Goal: Complete application form: Complete application form

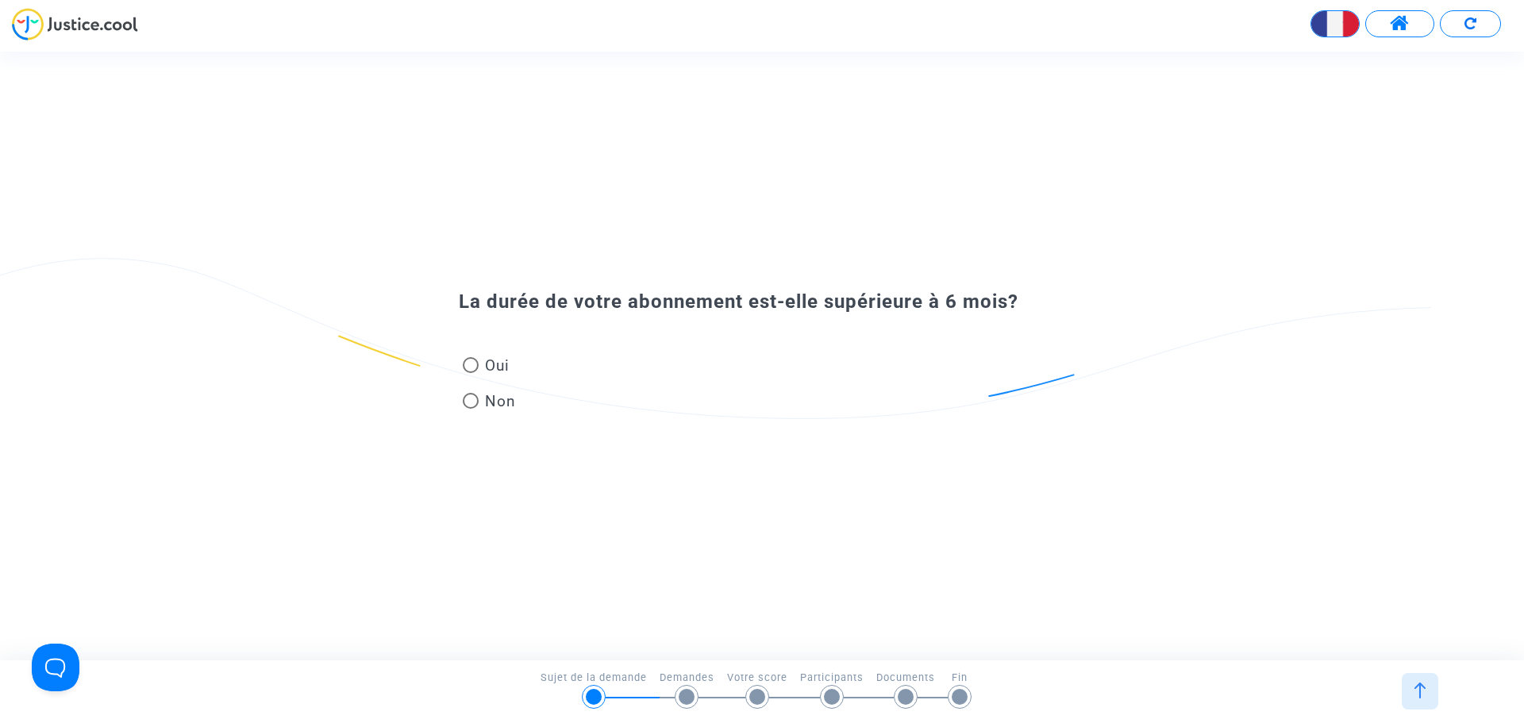
click at [481, 363] on span "Oui" at bounding box center [494, 365] width 31 height 21
click at [471, 373] on input "Oui" at bounding box center [470, 373] width 1 height 1
radio input "true"
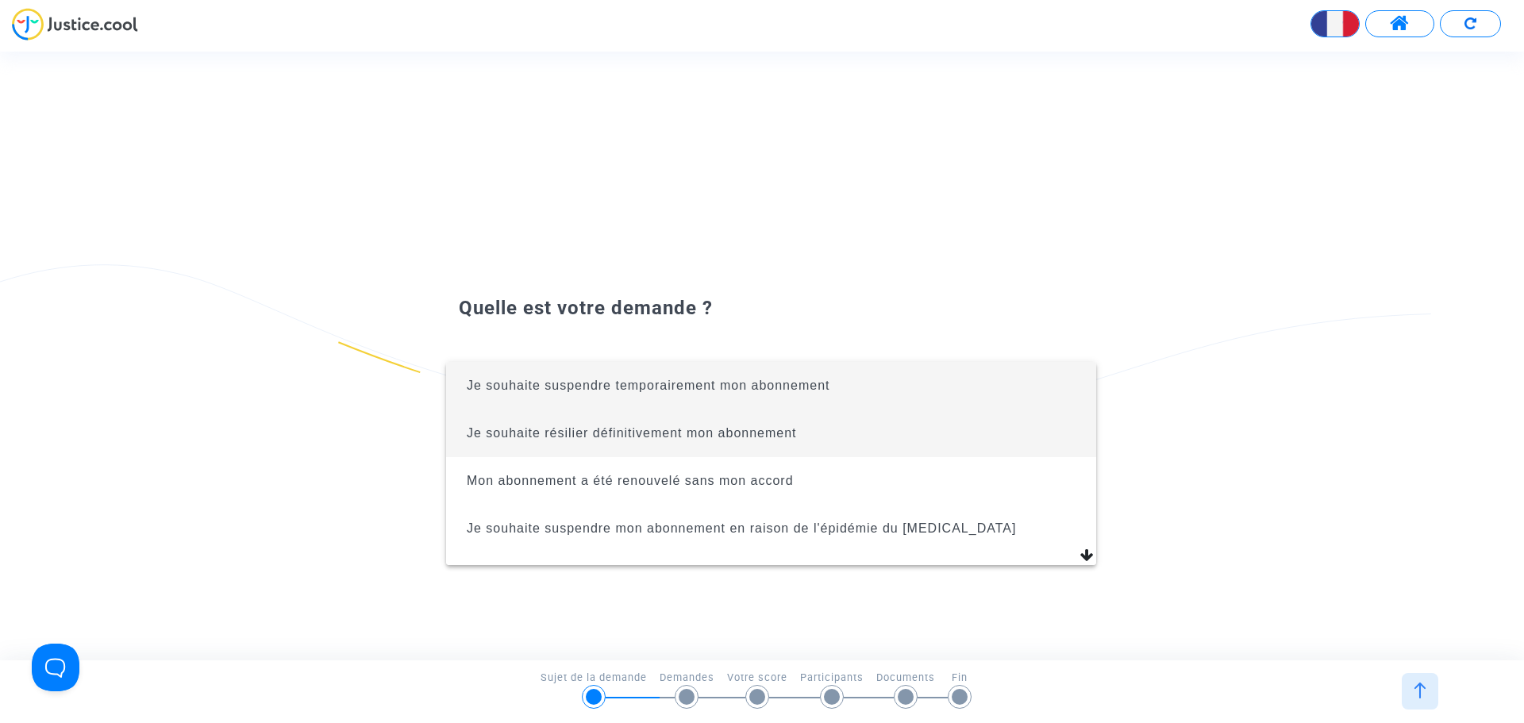
click at [781, 438] on span "Je souhaite résilier définitivement mon abonnement" at bounding box center [632, 432] width 330 height 13
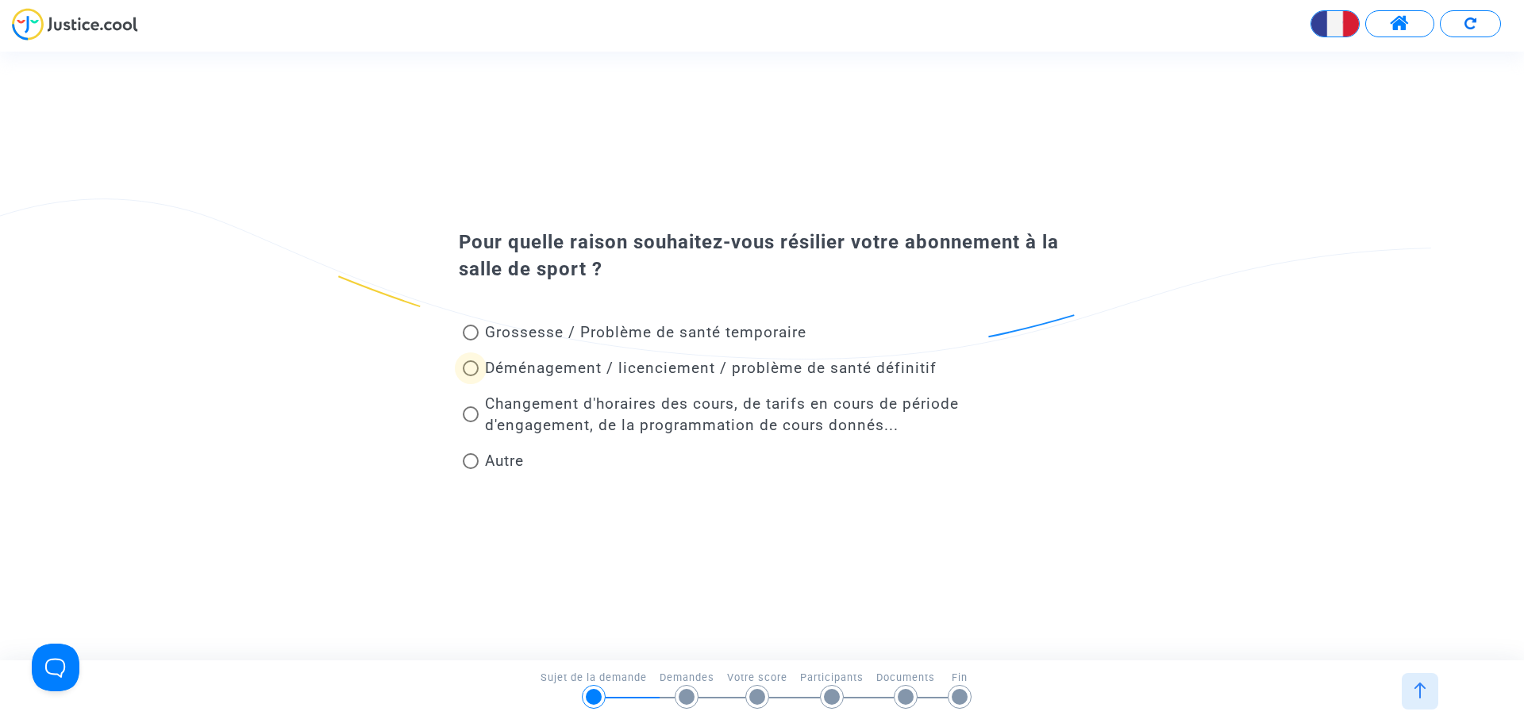
click at [471, 368] on span at bounding box center [471, 368] width 0 height 0
click at [471, 376] on input "Déménagement / licenciement / problème de santé définitif" at bounding box center [470, 376] width 1 height 1
radio input "true"
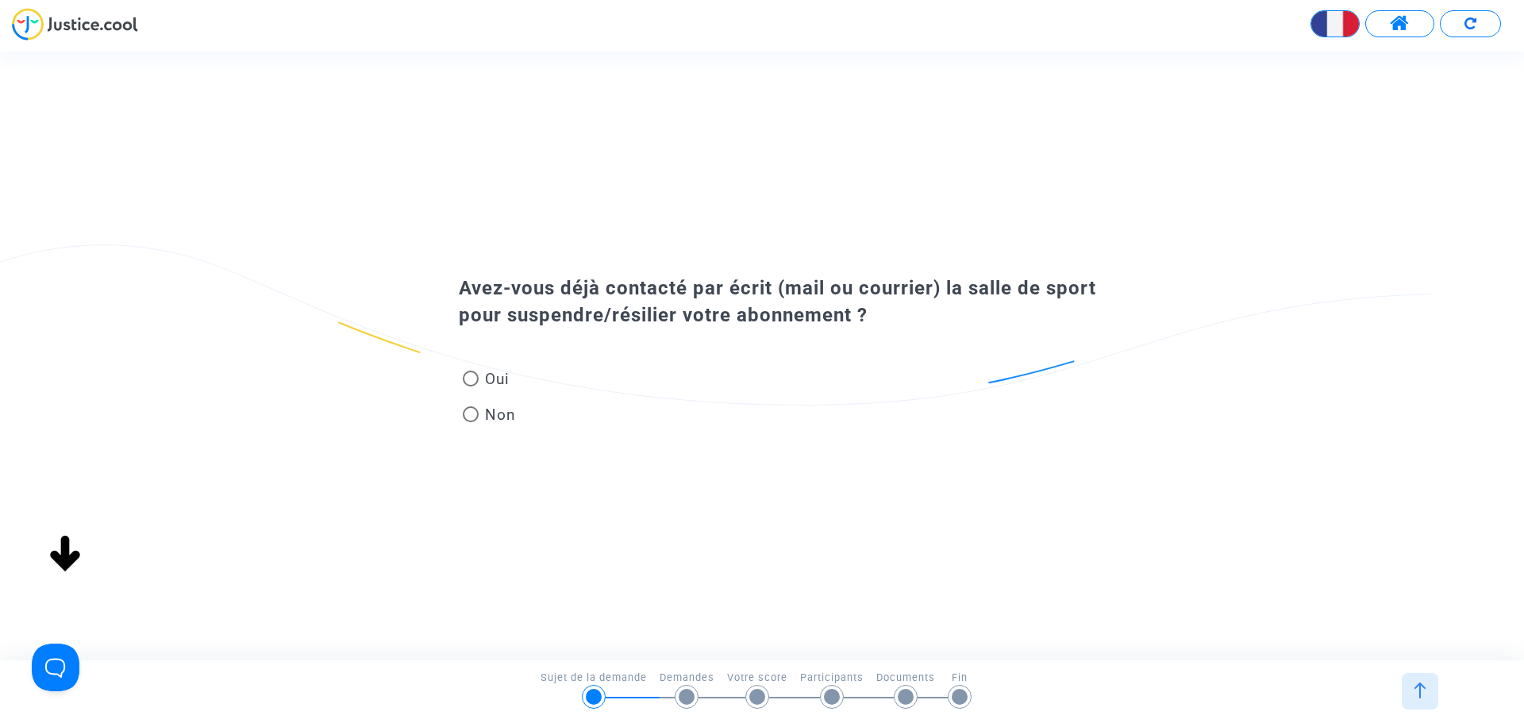
click at [491, 413] on span "Non" at bounding box center [497, 414] width 37 height 21
click at [471, 422] on input "Non" at bounding box center [470, 422] width 1 height 1
radio input "true"
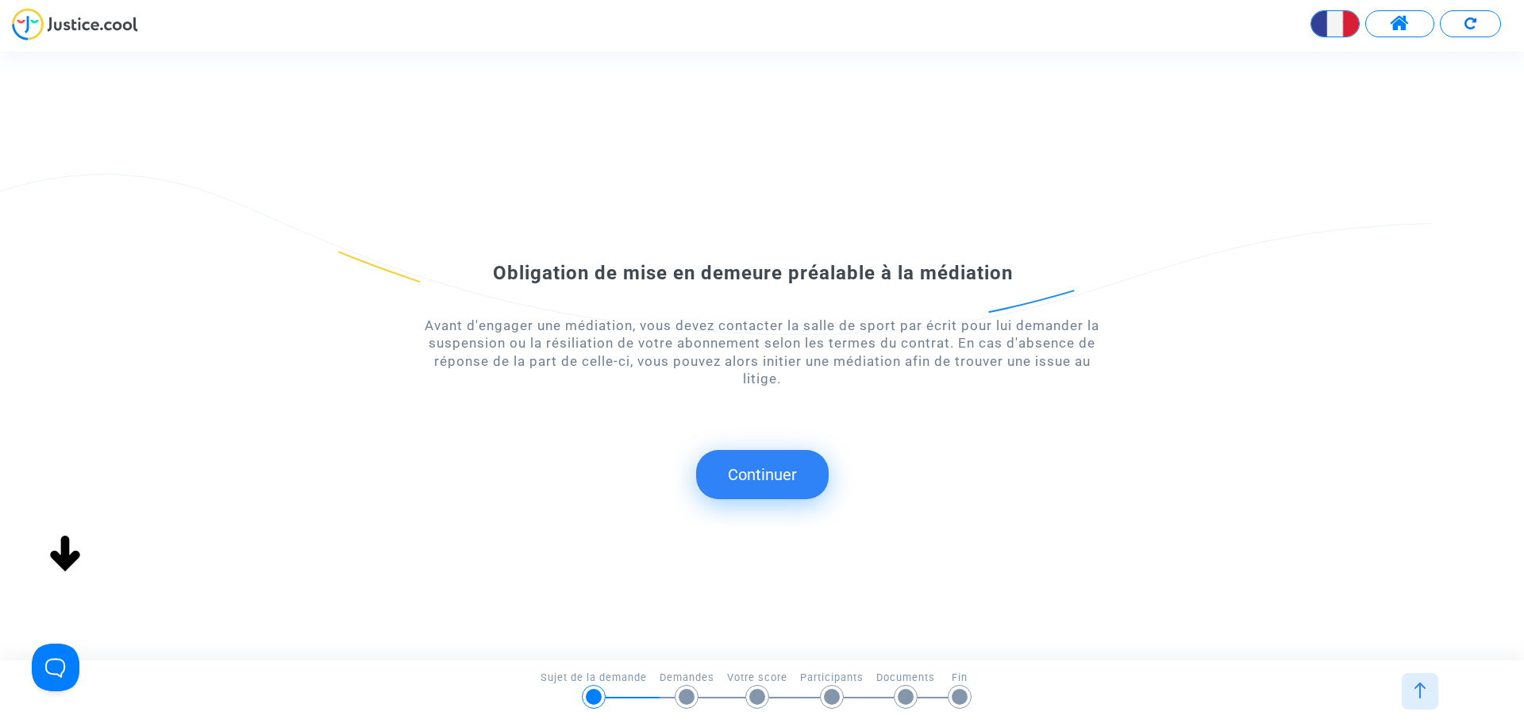
click at [756, 475] on button "Continuer" at bounding box center [762, 474] width 133 height 49
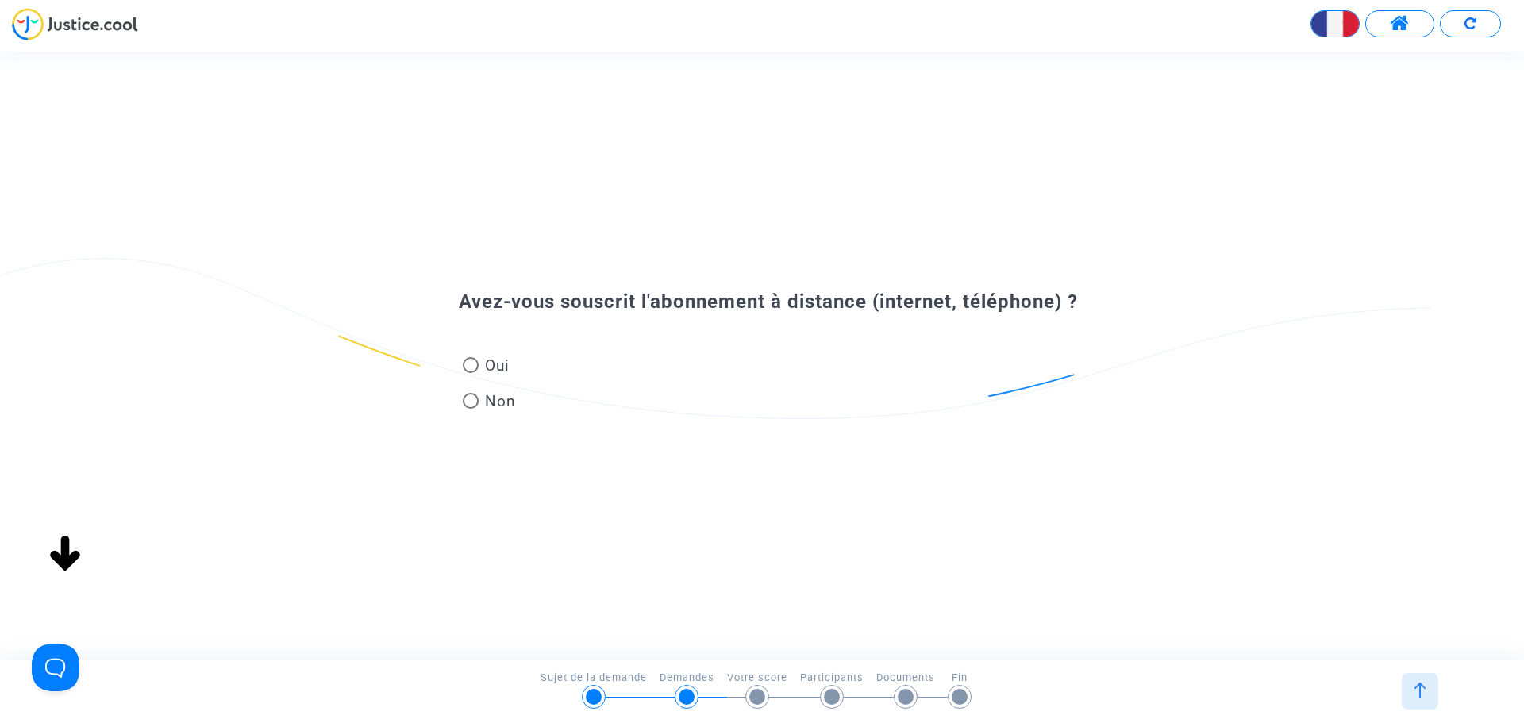
click at [483, 398] on span "Non" at bounding box center [497, 400] width 37 height 21
click at [471, 409] on input "Non" at bounding box center [470, 409] width 1 height 1
radio input "true"
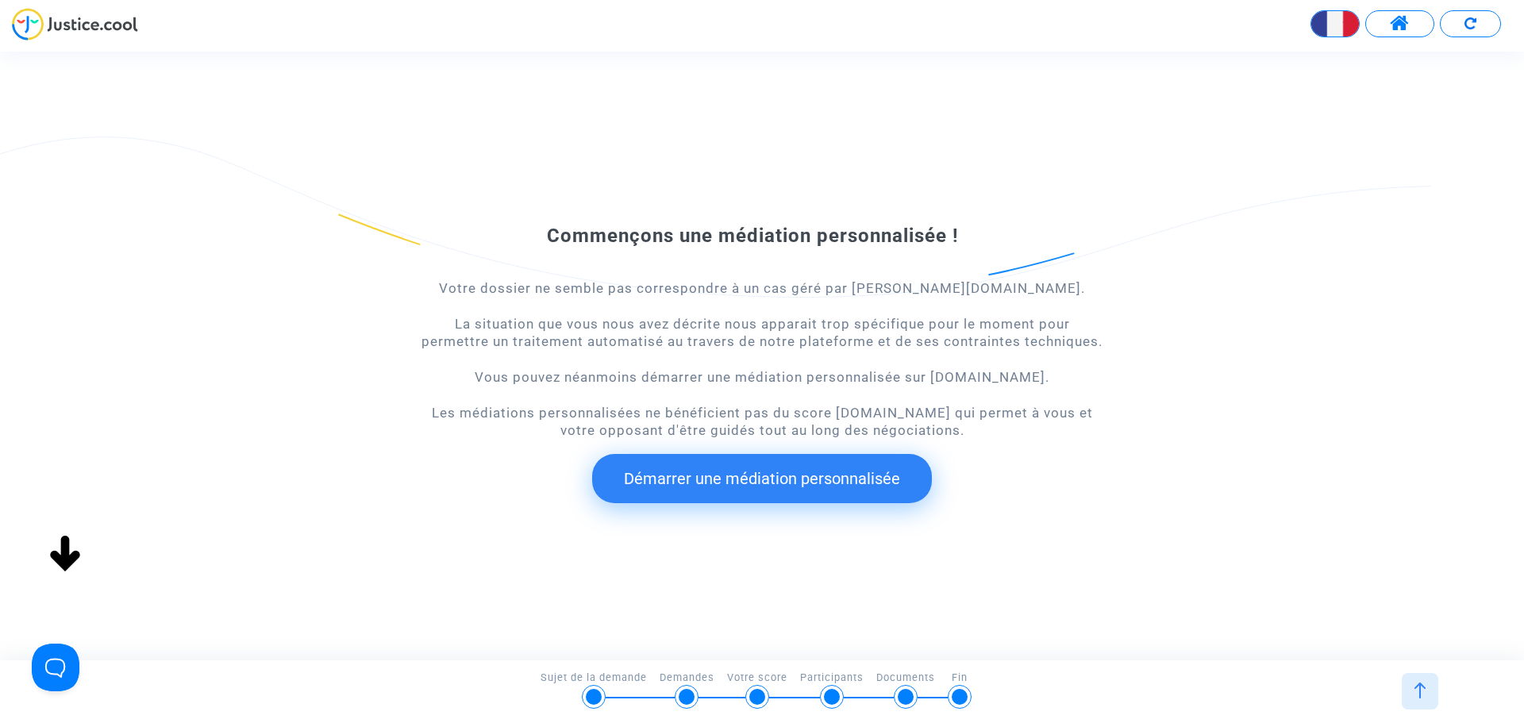
click at [698, 464] on button "Démarrer une médiation personnalisée" at bounding box center [762, 478] width 340 height 49
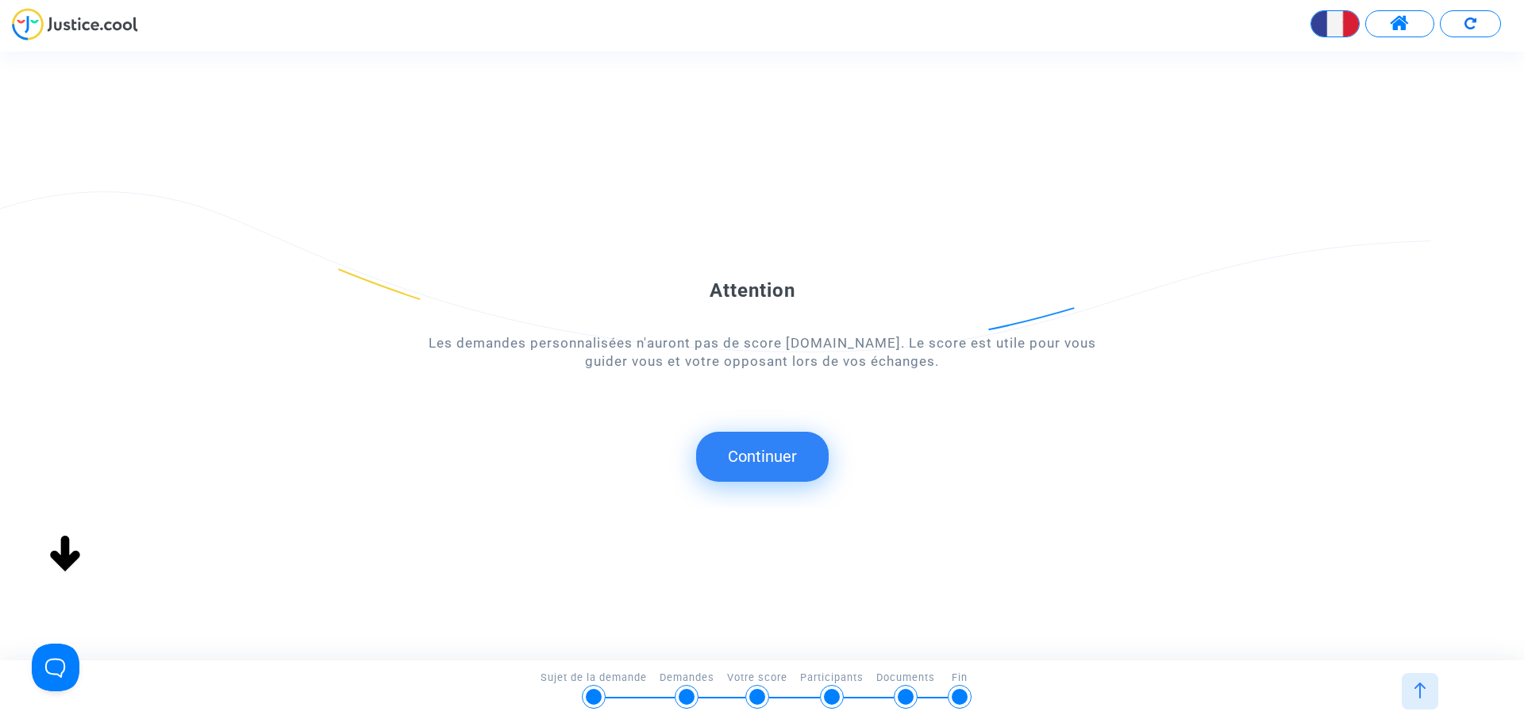
click at [752, 451] on button "Continuer" at bounding box center [762, 456] width 133 height 49
